Goal: Use online tool/utility: Utilize a website feature to perform a specific function

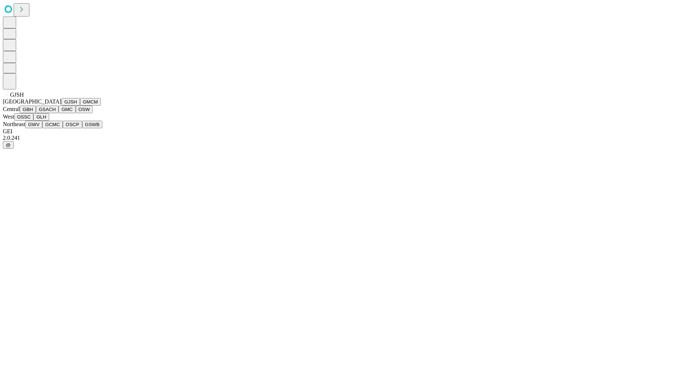
click at [61, 106] on button "GJSH" at bounding box center [70, 102] width 19 height 8
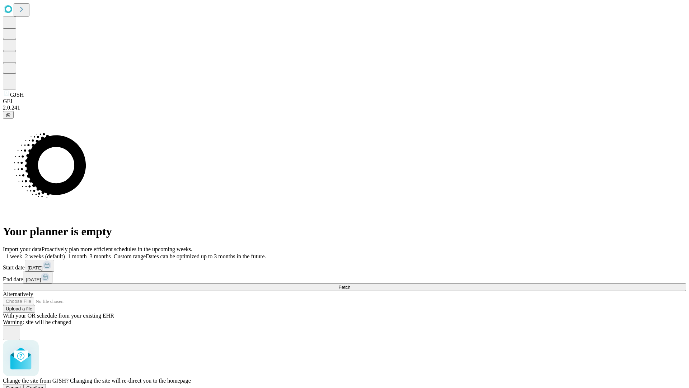
click at [43, 385] on span "Confirm" at bounding box center [35, 387] width 17 height 5
click at [22, 253] on label "1 week" at bounding box center [12, 256] width 19 height 6
click at [350, 284] on span "Fetch" at bounding box center [344, 286] width 12 height 5
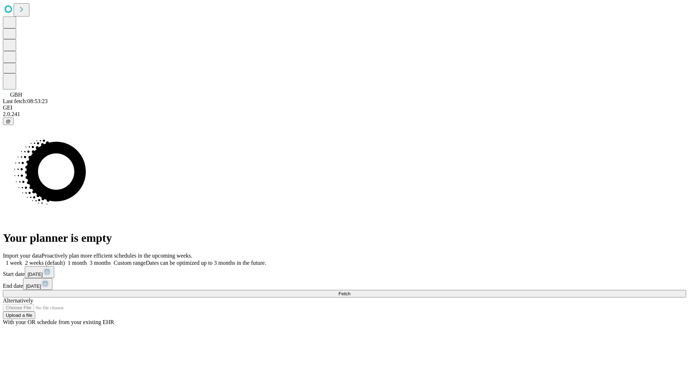
click at [22, 259] on label "1 week" at bounding box center [12, 262] width 19 height 6
click at [350, 291] on span "Fetch" at bounding box center [344, 293] width 12 height 5
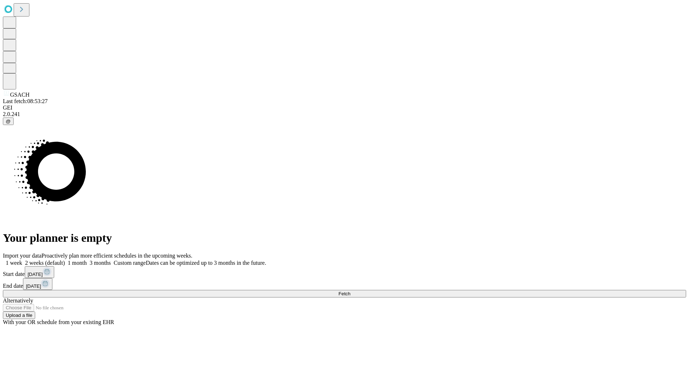
click at [350, 291] on span "Fetch" at bounding box center [344, 293] width 12 height 5
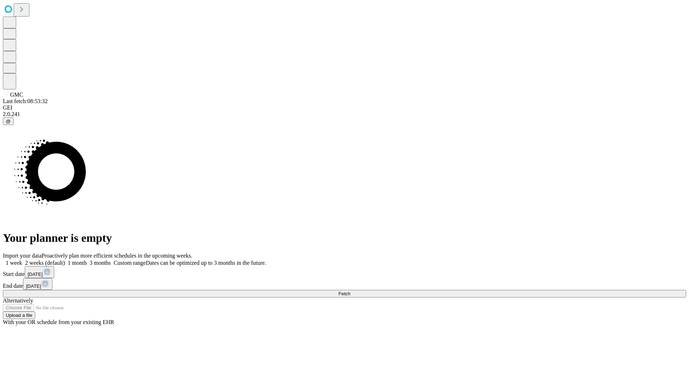
click at [22, 259] on label "1 week" at bounding box center [12, 262] width 19 height 6
click at [350, 291] on span "Fetch" at bounding box center [344, 293] width 12 height 5
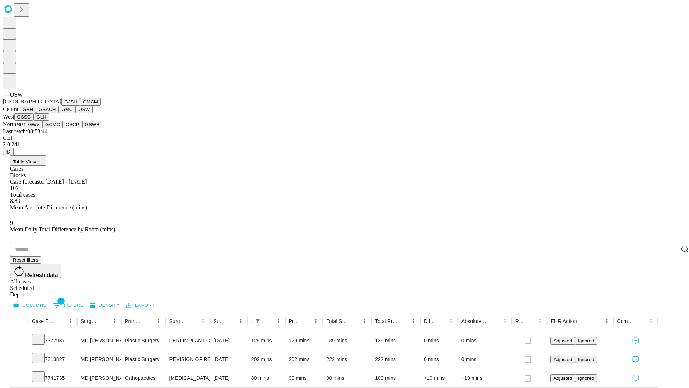
click at [34, 121] on button "OSSC" at bounding box center [23, 117] width 19 height 8
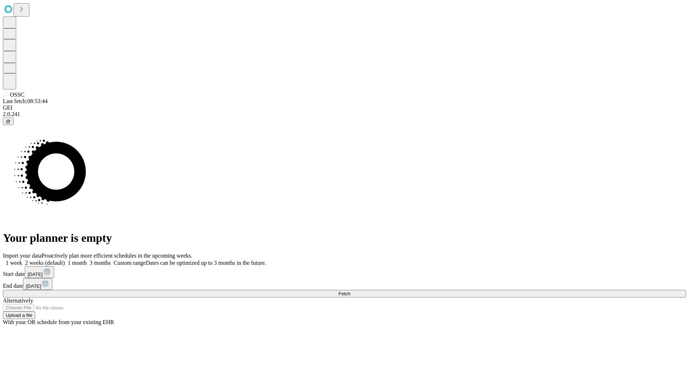
click at [22, 259] on label "1 week" at bounding box center [12, 262] width 19 height 6
click at [350, 291] on span "Fetch" at bounding box center [344, 293] width 12 height 5
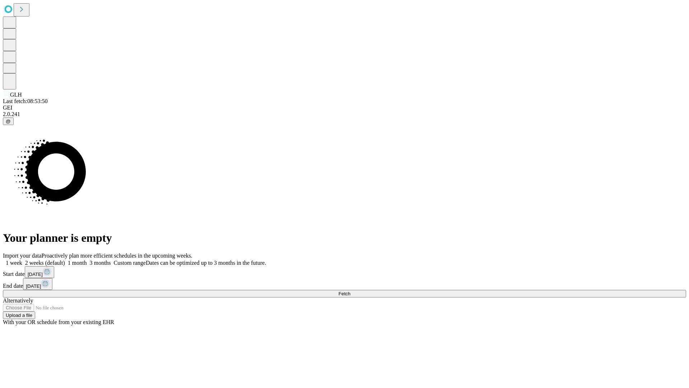
click at [22, 259] on label "1 week" at bounding box center [12, 262] width 19 height 6
click at [350, 291] on span "Fetch" at bounding box center [344, 293] width 12 height 5
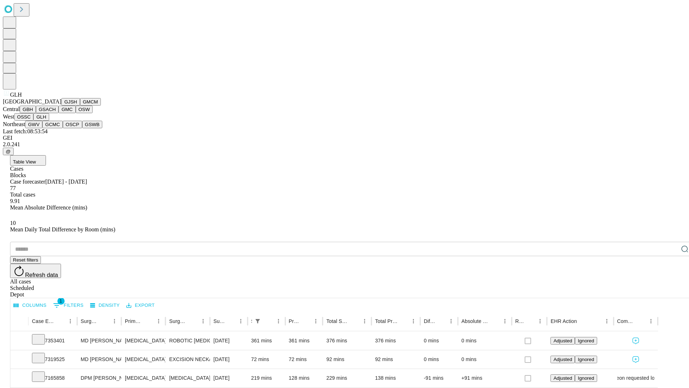
click at [42, 128] on button "GWV" at bounding box center [33, 125] width 17 height 8
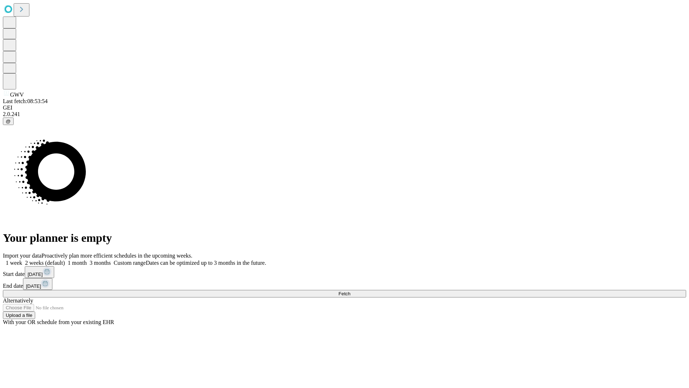
click at [22, 259] on label "1 week" at bounding box center [12, 262] width 19 height 6
click at [350, 291] on span "Fetch" at bounding box center [344, 293] width 12 height 5
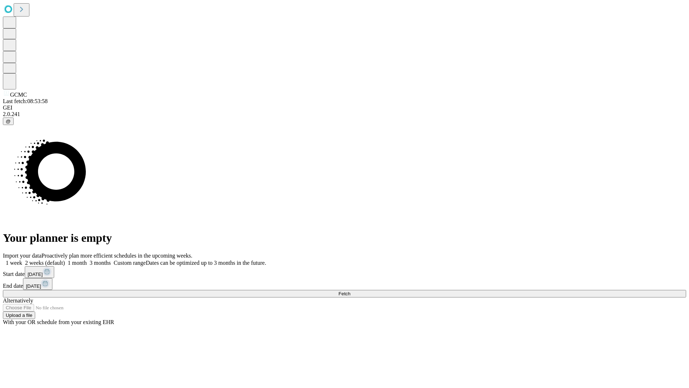
click at [350, 291] on span "Fetch" at bounding box center [344, 293] width 12 height 5
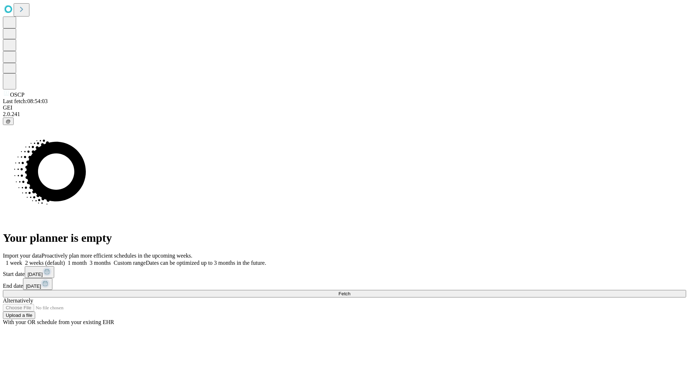
click at [22, 259] on label "1 week" at bounding box center [12, 262] width 19 height 6
click at [350, 291] on span "Fetch" at bounding box center [344, 293] width 12 height 5
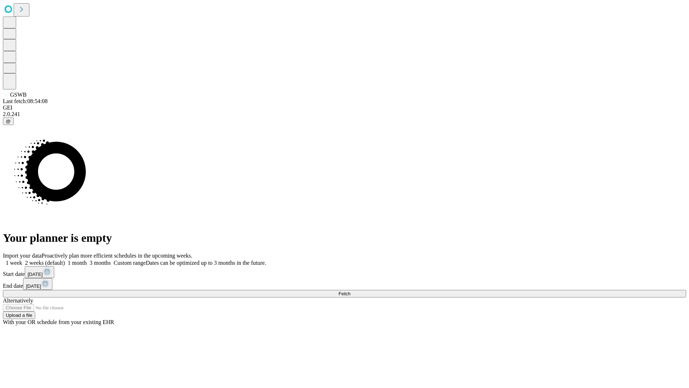
click at [22, 259] on label "1 week" at bounding box center [12, 262] width 19 height 6
click at [350, 291] on span "Fetch" at bounding box center [344, 293] width 12 height 5
